Goal: Task Accomplishment & Management: Complete application form

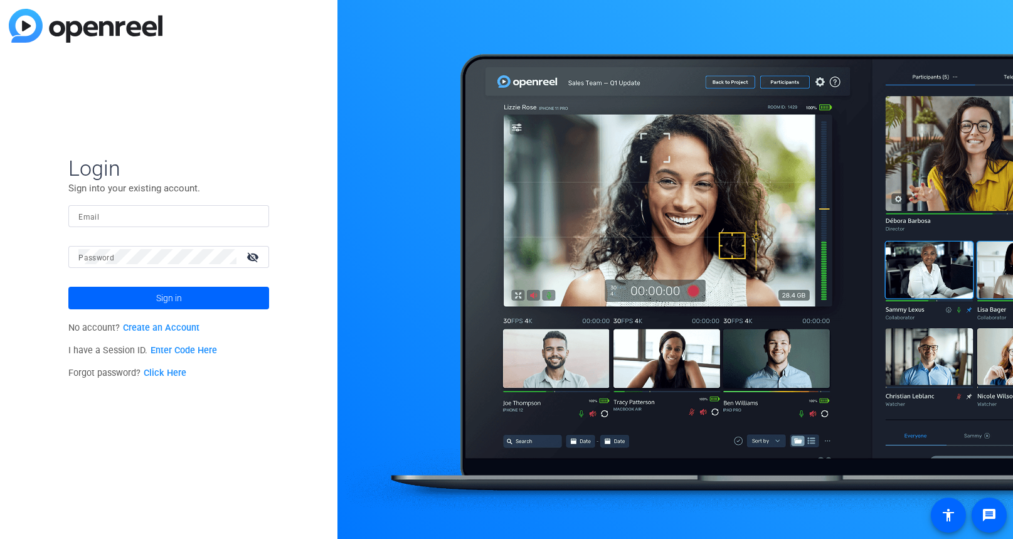
click at [228, 223] on div at bounding box center [168, 216] width 181 height 22
click at [228, 210] on input "Email" at bounding box center [168, 215] width 181 height 15
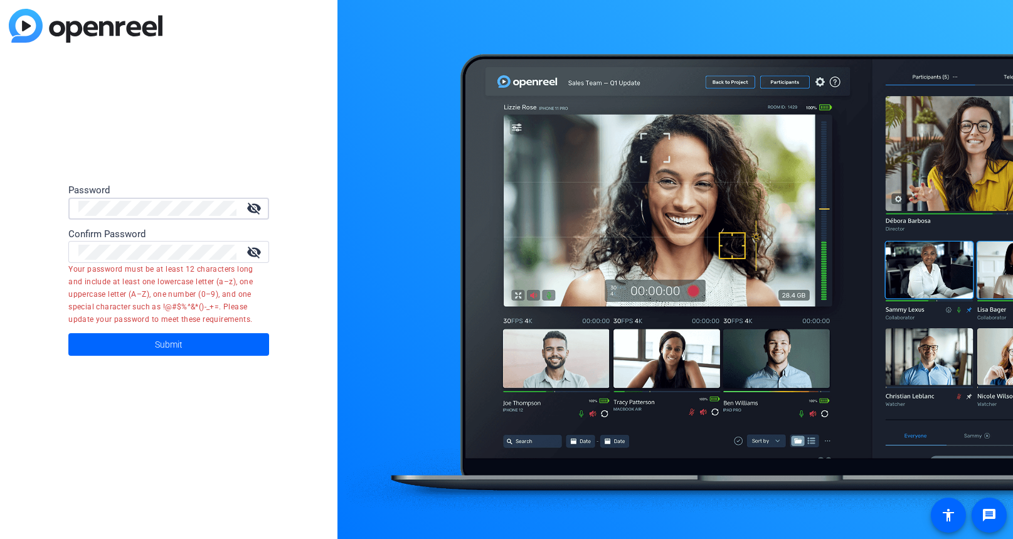
click at [257, 205] on mat-icon "visibility_off" at bounding box center [254, 208] width 30 height 15
click at [259, 242] on div "visibility_off" at bounding box center [173, 252] width 191 height 22
click at [258, 251] on mat-icon "visibility_off" at bounding box center [254, 252] width 30 height 15
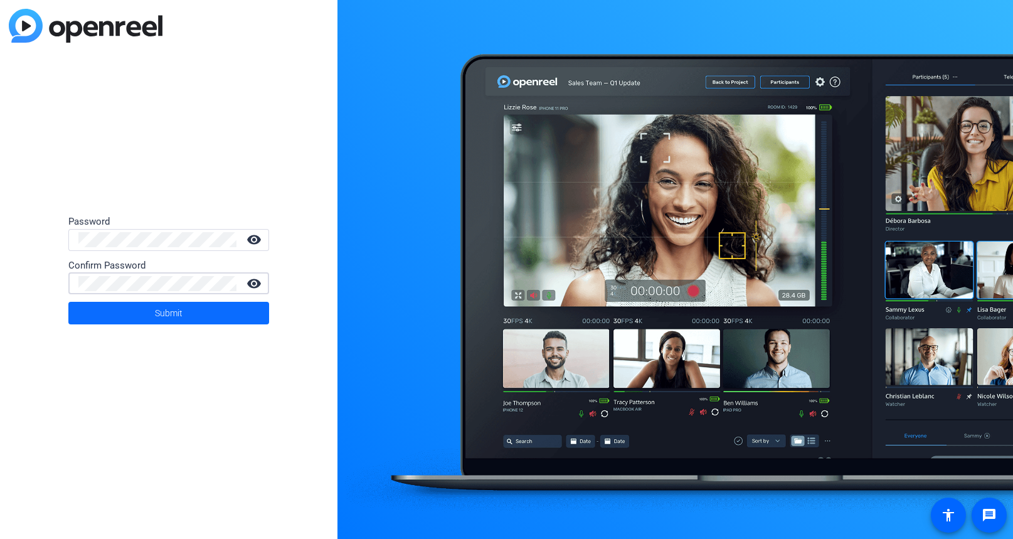
click at [181, 311] on span "Submit" at bounding box center [169, 312] width 28 height 31
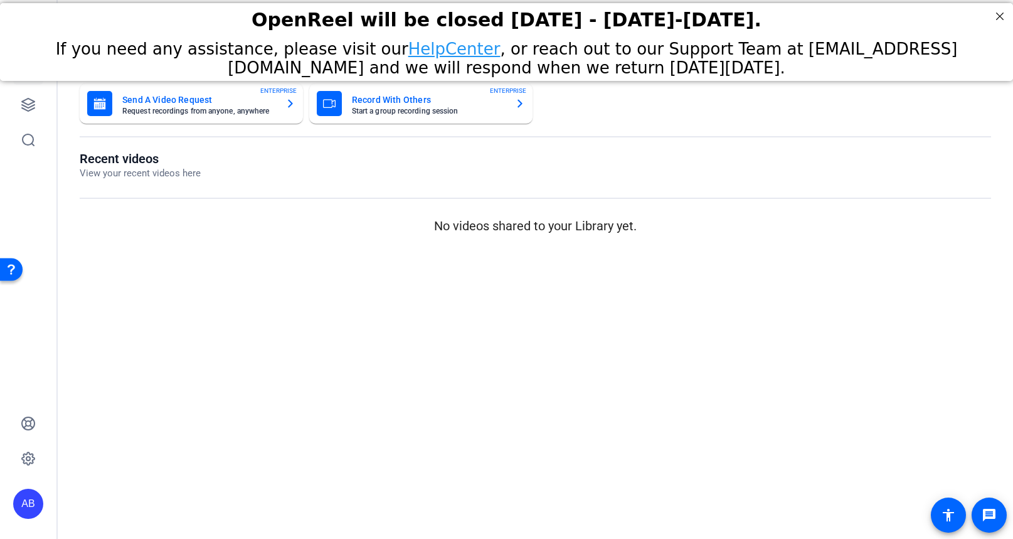
click at [481, 105] on mat-card-title "Record With Others" at bounding box center [428, 99] width 153 height 15
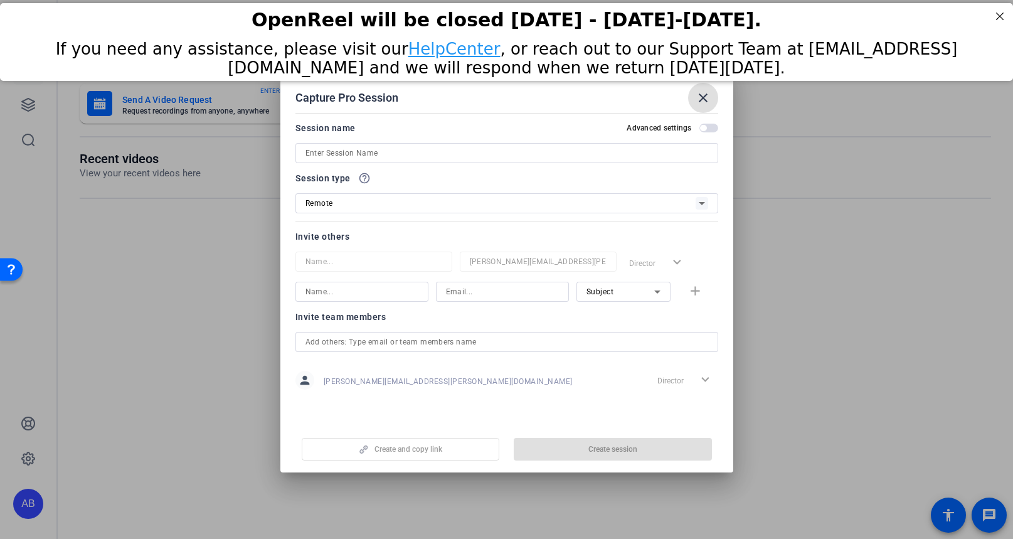
click at [700, 93] on mat-icon "close" at bounding box center [703, 97] width 15 height 15
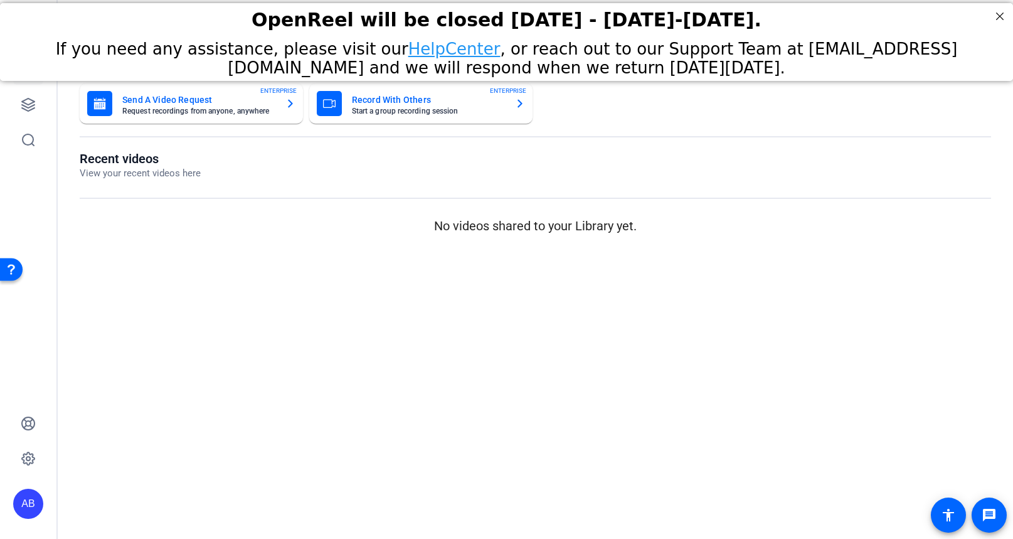
click at [398, 98] on mat-card-title "Record With Others" at bounding box center [428, 99] width 153 height 15
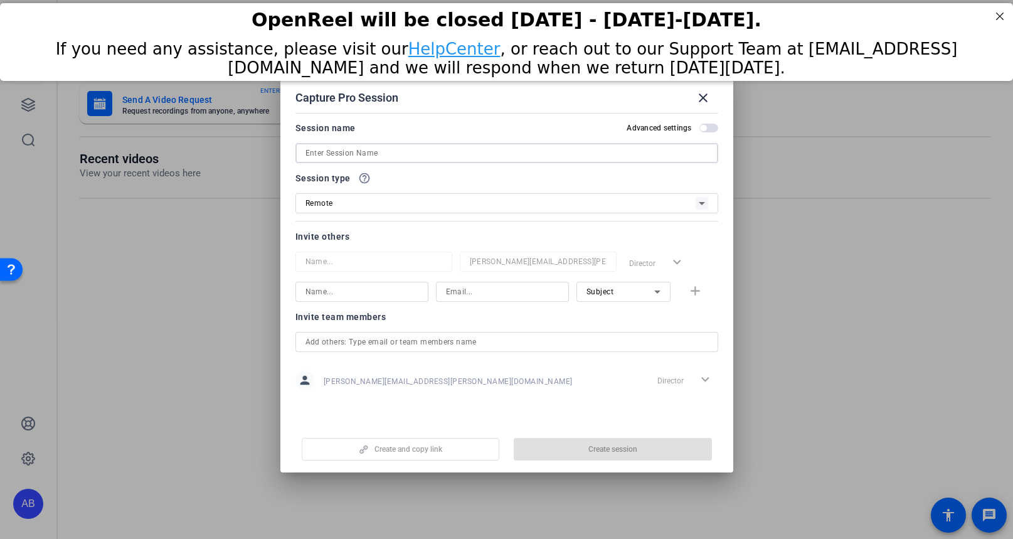
click at [391, 151] on input at bounding box center [507, 153] width 403 height 15
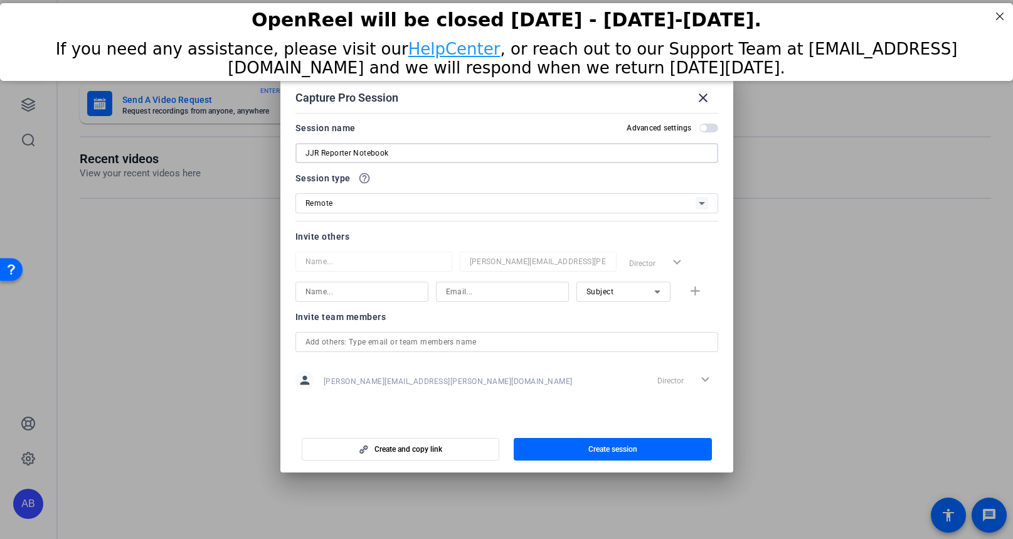
type input "JJR Reporter Notebook"
click at [353, 283] on div at bounding box center [362, 292] width 113 height 20
click at [353, 292] on input at bounding box center [362, 291] width 113 height 15
type input "j"
type input "J"
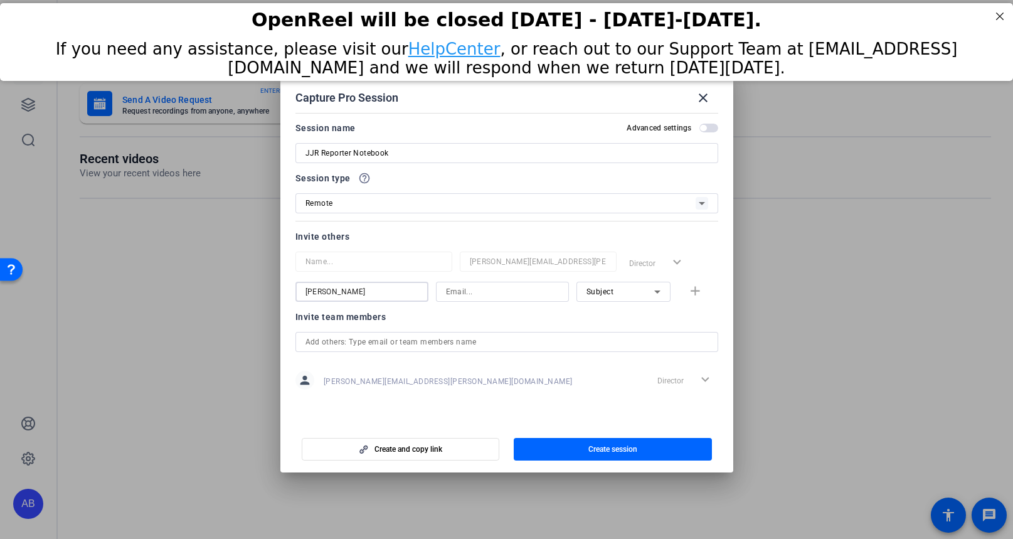
type input "[PERSON_NAME]"
type input "j"
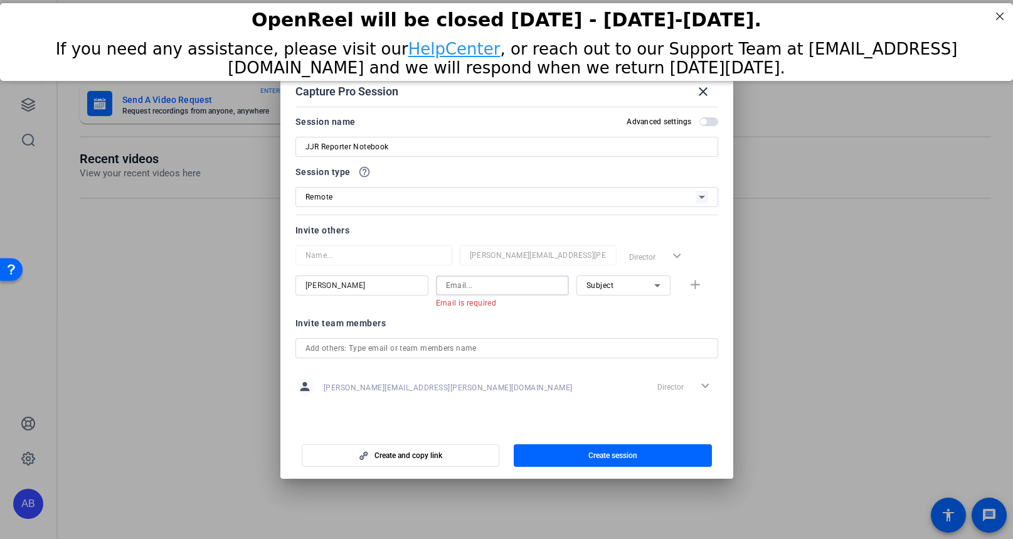
paste input "[PERSON_NAME][EMAIL_ADDRESS][PERSON_NAME][DOMAIN_NAME]"
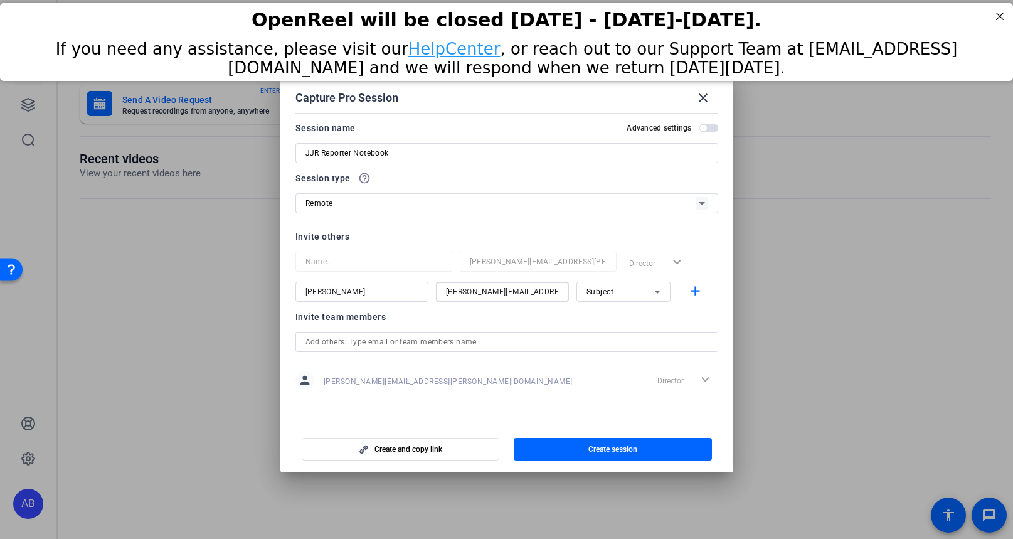
type input "[PERSON_NAME][EMAIL_ADDRESS][PERSON_NAME][DOMAIN_NAME]"
click at [632, 295] on div "Subject" at bounding box center [621, 292] width 68 height 16
click at [703, 250] on div at bounding box center [506, 269] width 1013 height 539
click at [695, 129] on label "Advanced settings" at bounding box center [663, 128] width 72 height 10
click at [700, 129] on button "Advanced settings" at bounding box center [709, 128] width 19 height 9
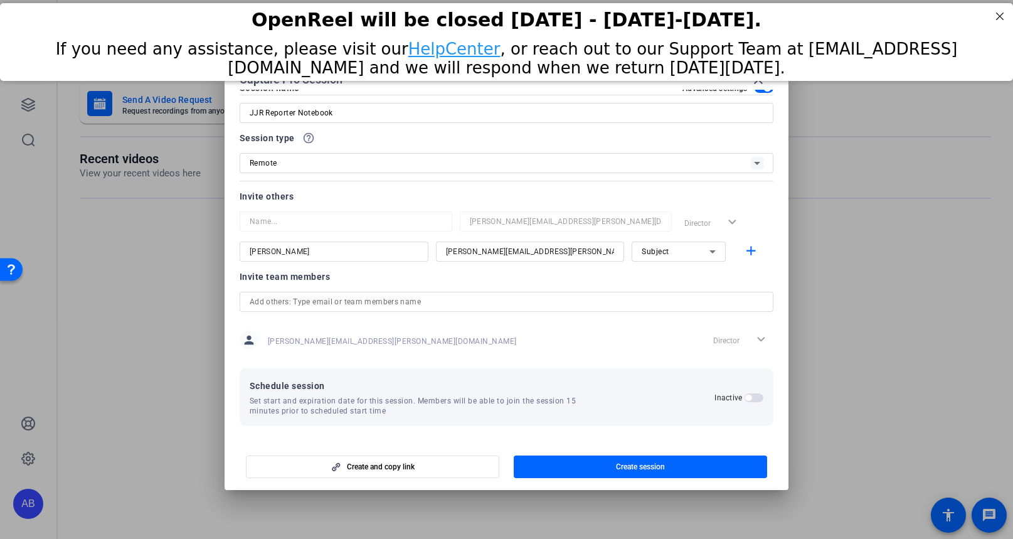
scroll to position [22, 0]
click at [740, 398] on label "Inactive" at bounding box center [730, 398] width 30 height 10
click at [745, 398] on button "Inactive" at bounding box center [754, 397] width 19 height 9
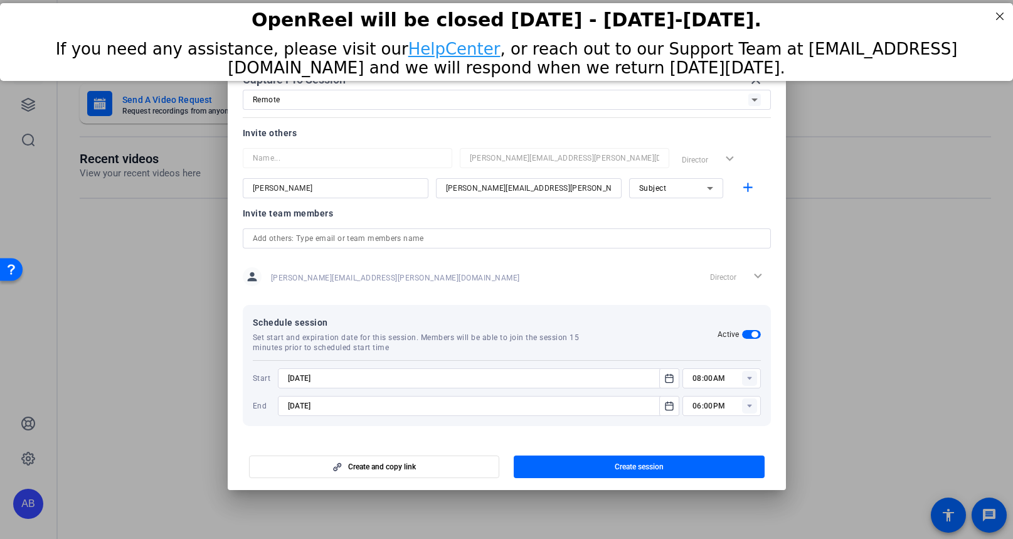
scroll to position [85, 0]
click at [664, 381] on icon "Open calendar" at bounding box center [669, 378] width 10 height 15
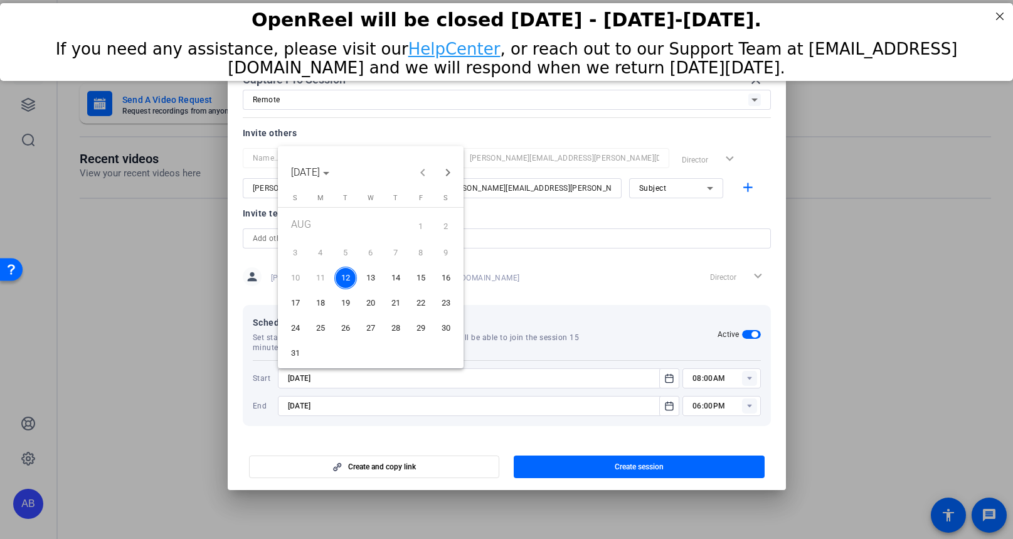
click at [663, 353] on div at bounding box center [506, 269] width 1013 height 539
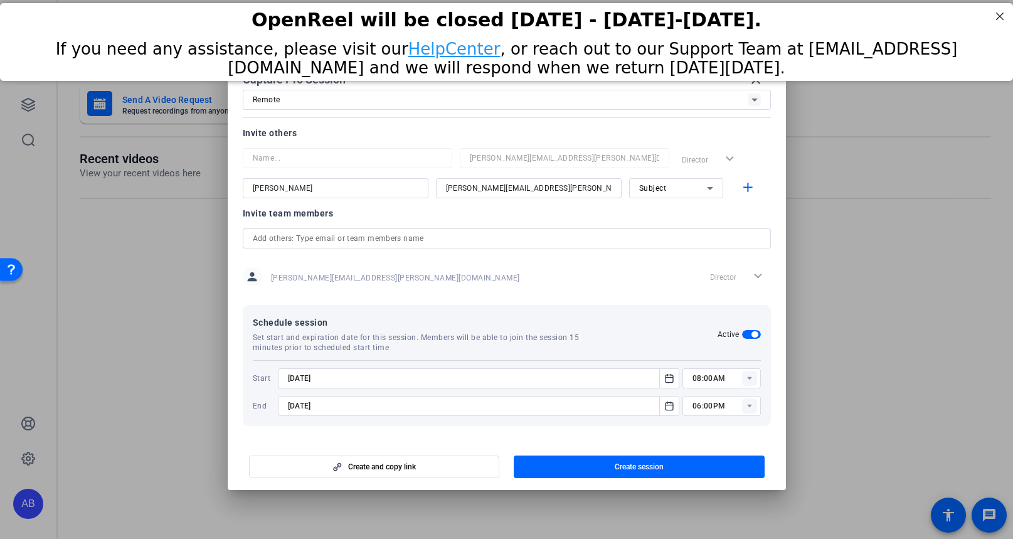
click at [742, 378] on icon at bounding box center [749, 378] width 15 height 15
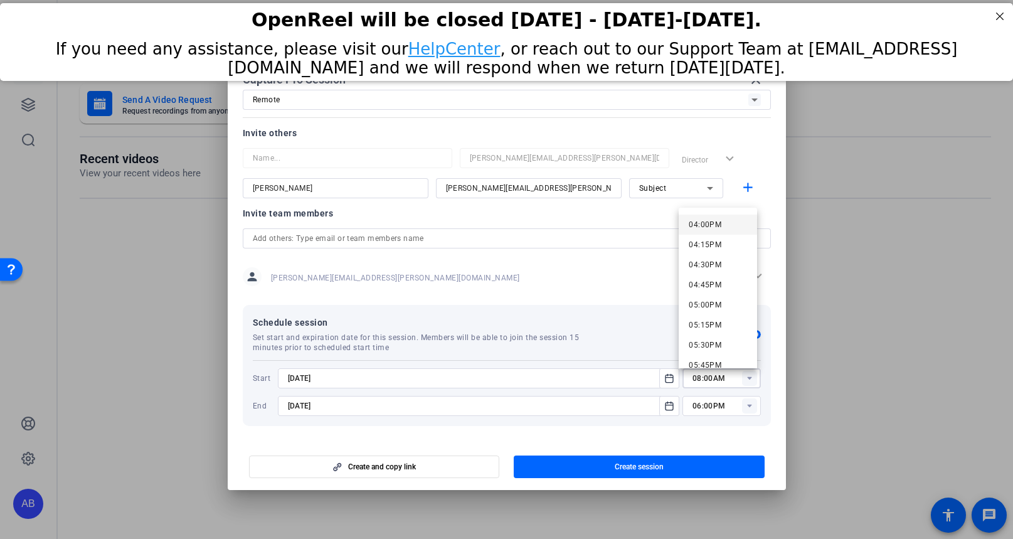
click at [722, 222] on mat-option "04:00PM" at bounding box center [718, 225] width 78 height 20
type input "04:00PM"
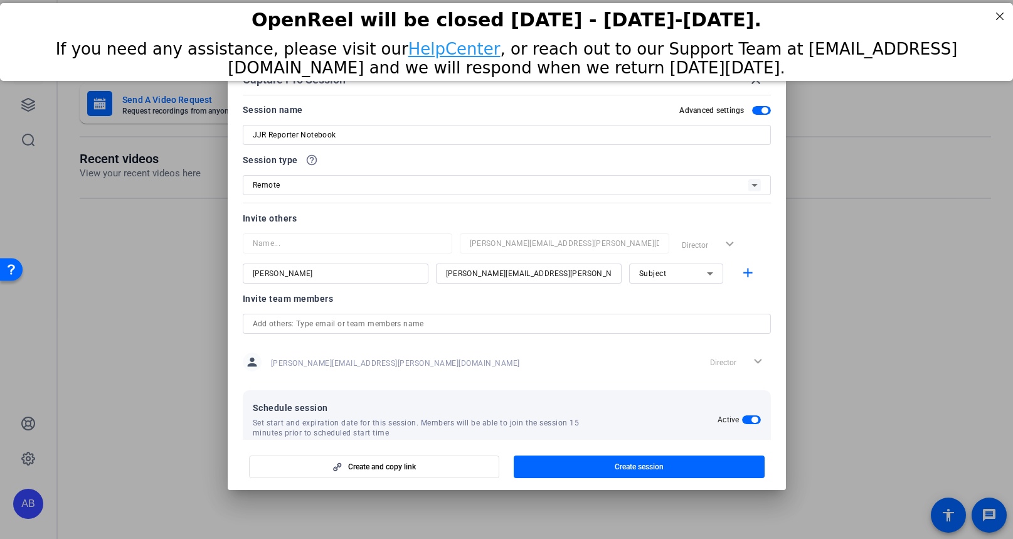
scroll to position [0, 0]
click at [596, 458] on span "button" at bounding box center [639, 467] width 251 height 30
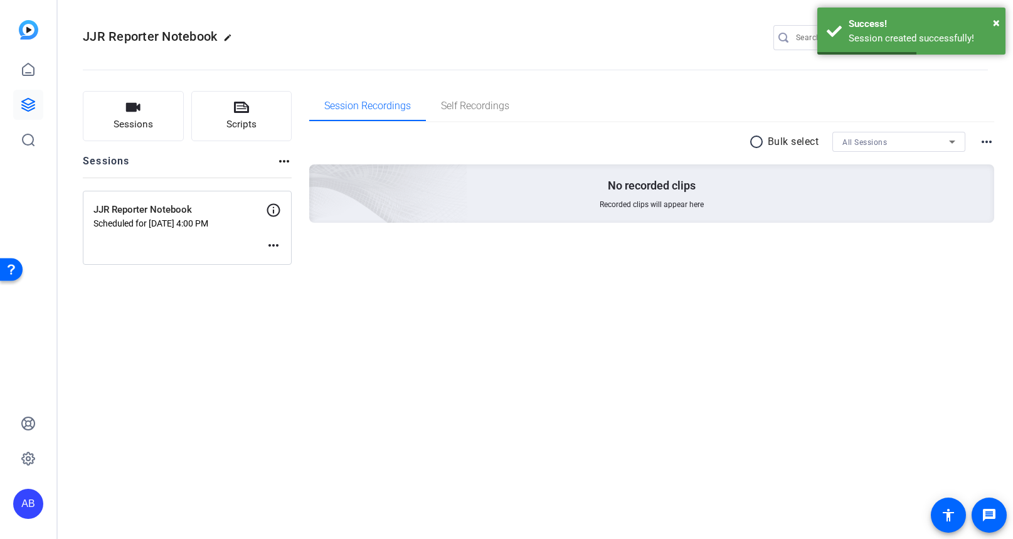
click at [275, 242] on mat-icon "more_horiz" at bounding box center [273, 245] width 15 height 15
click at [282, 259] on span "Edit Session" at bounding box center [304, 264] width 57 height 15
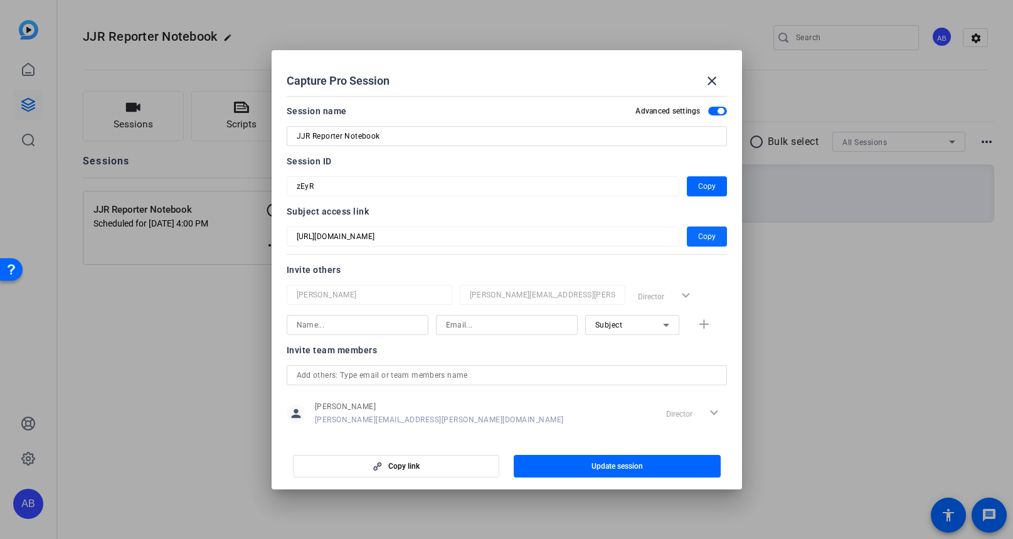
click at [706, 238] on span "Copy" at bounding box center [707, 236] width 18 height 15
click at [699, 186] on span "Copy" at bounding box center [707, 186] width 18 height 15
